Goal: Transaction & Acquisition: Purchase product/service

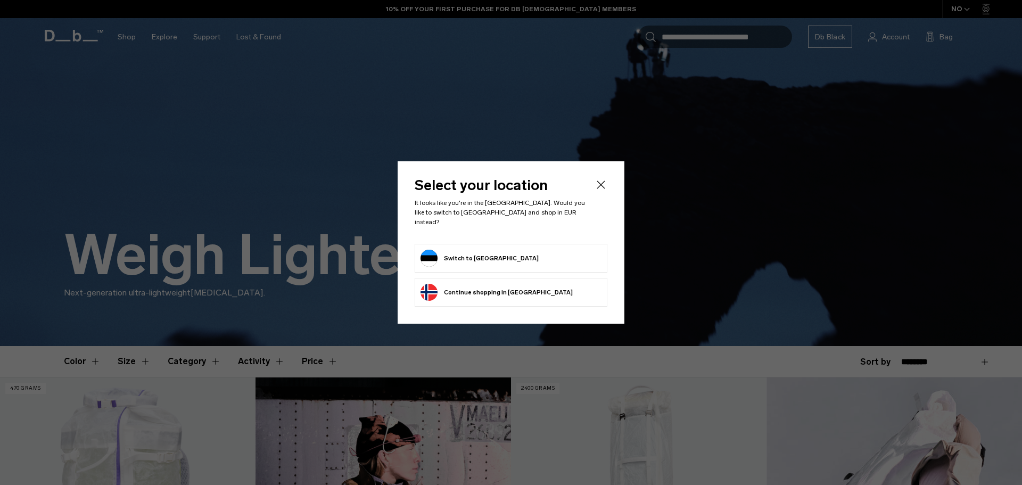
click at [467, 252] on button "Switch to Estonia" at bounding box center [480, 258] width 118 height 17
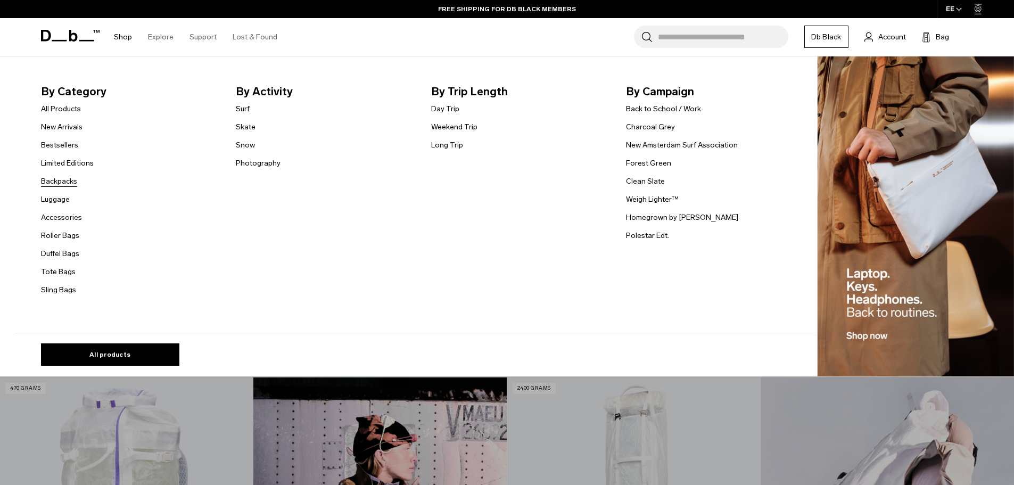
click at [68, 181] on link "Backpacks" at bounding box center [59, 181] width 36 height 11
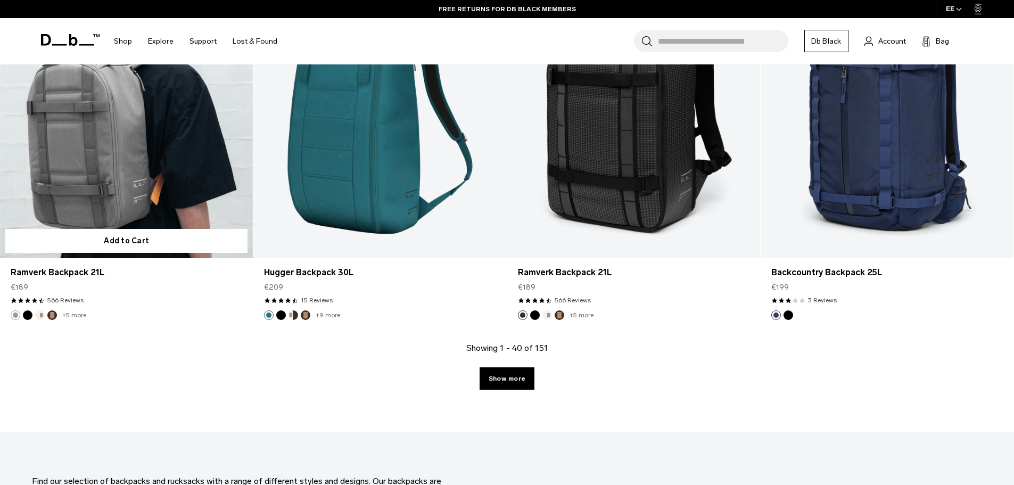
scroll to position [3621, 0]
